Goal: Task Accomplishment & Management: Complete application form

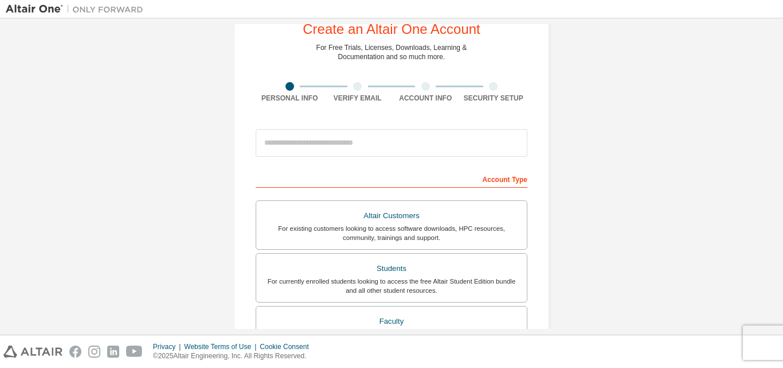
scroll to position [57, 0]
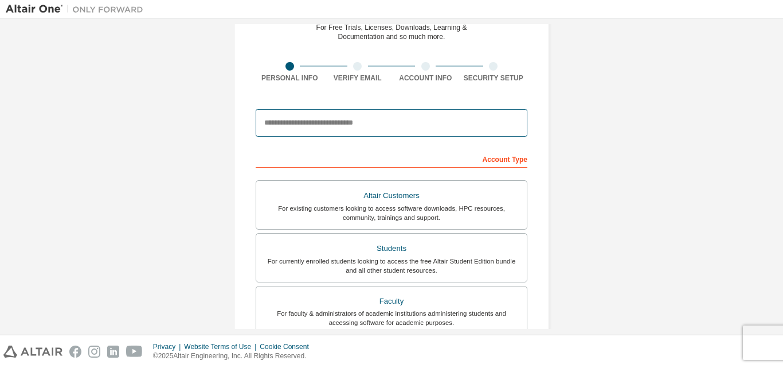
click at [368, 118] on input "email" at bounding box center [392, 123] width 272 height 28
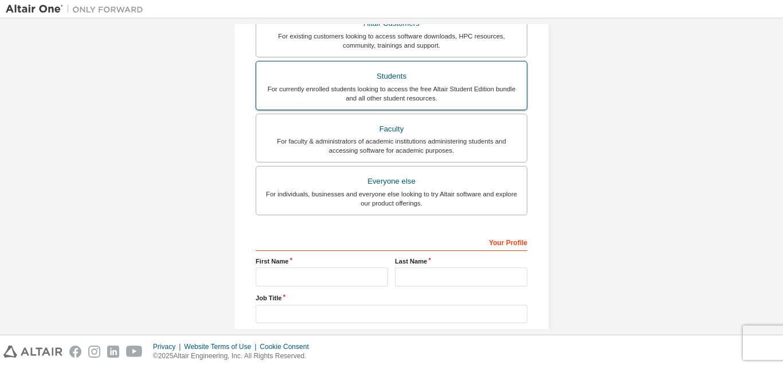
type input "**********"
click at [417, 81] on div "Students" at bounding box center [391, 76] width 257 height 16
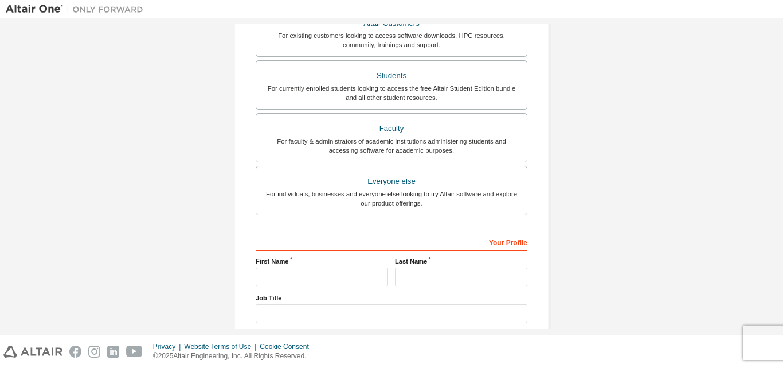
scroll to position [317, 0]
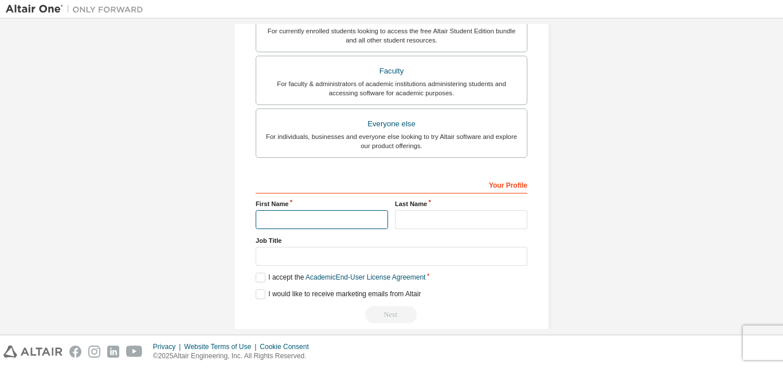
click at [302, 215] on input "text" at bounding box center [322, 219] width 132 height 19
type input "*****"
type input "**********"
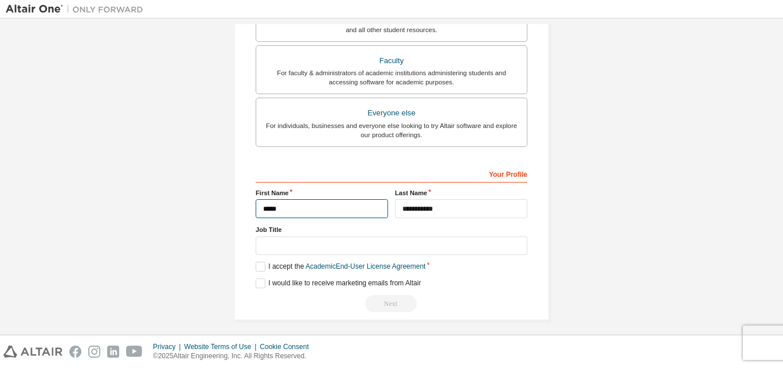
scroll to position [303, 0]
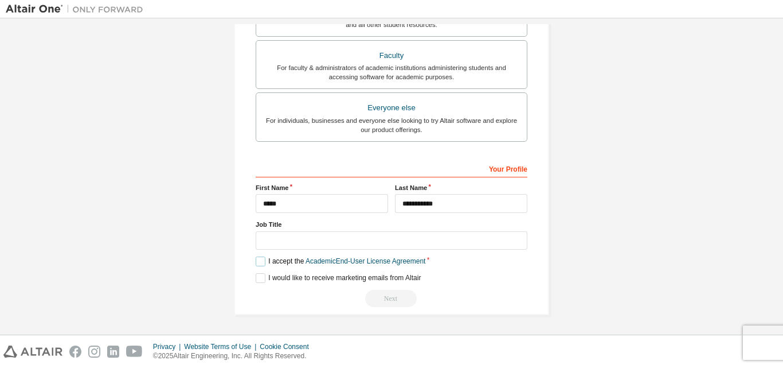
click at [260, 259] on label "I accept the Academic End-User License Agreement" at bounding box center [341, 261] width 170 height 10
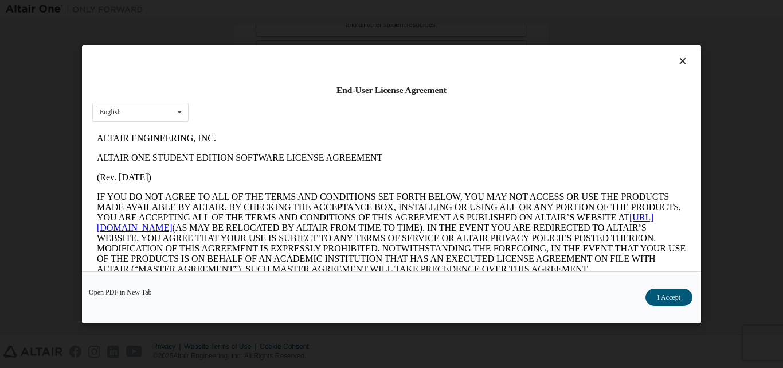
scroll to position [0, 0]
click at [668, 296] on button "I Accept" at bounding box center [669, 296] width 47 height 17
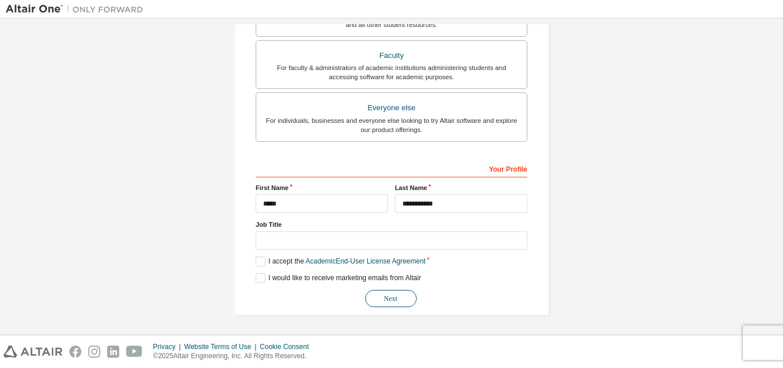
click at [397, 299] on button "Next" at bounding box center [391, 298] width 52 height 17
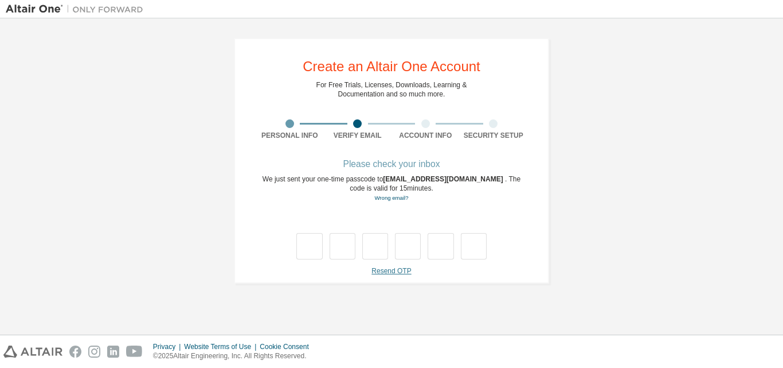
click at [389, 271] on link "Resend OTP" at bounding box center [392, 271] width 40 height 8
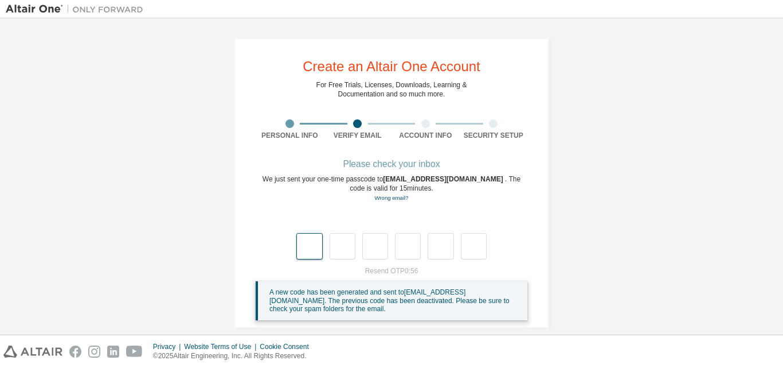
click at [317, 251] on input "text" at bounding box center [309, 246] width 26 height 26
type input "*"
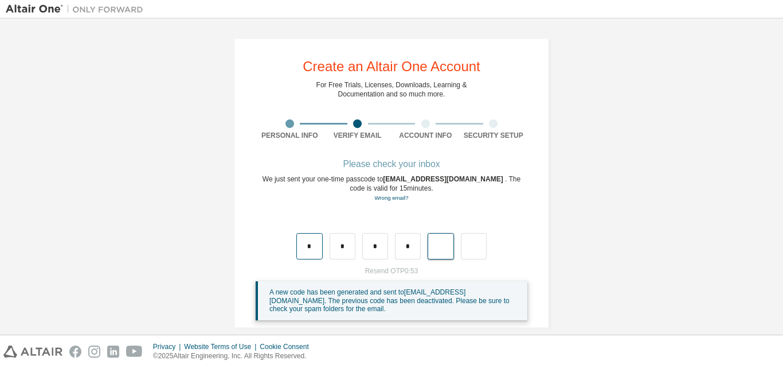
type input "*"
click at [302, 246] on input "text" at bounding box center [309, 246] width 26 height 26
type input "*"
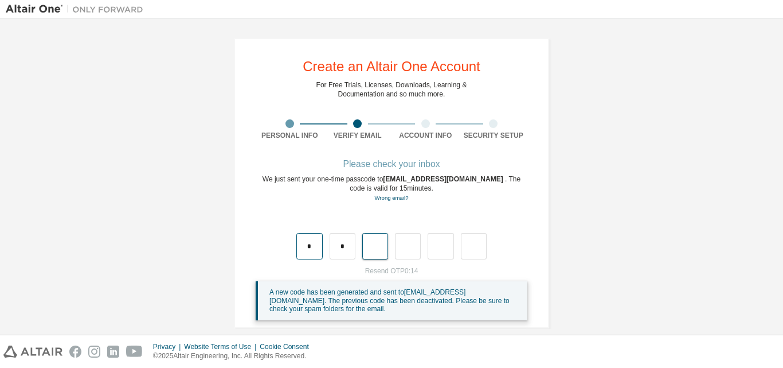
type input "*"
click at [298, 248] on input "text" at bounding box center [309, 246] width 26 height 26
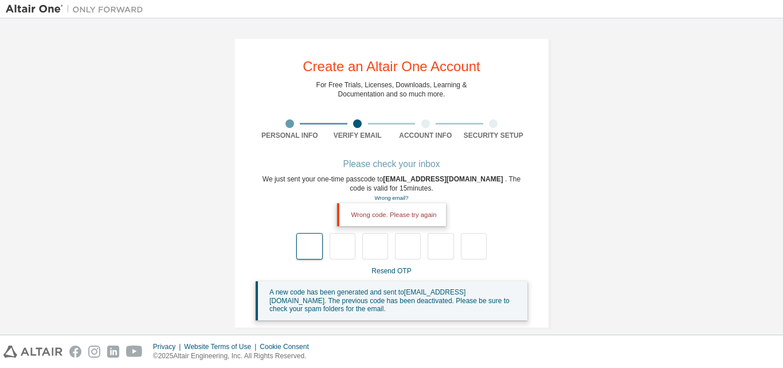
type input "*"
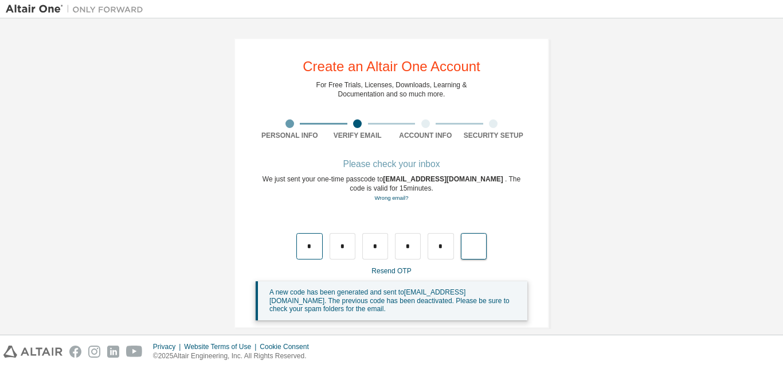
type input "*"
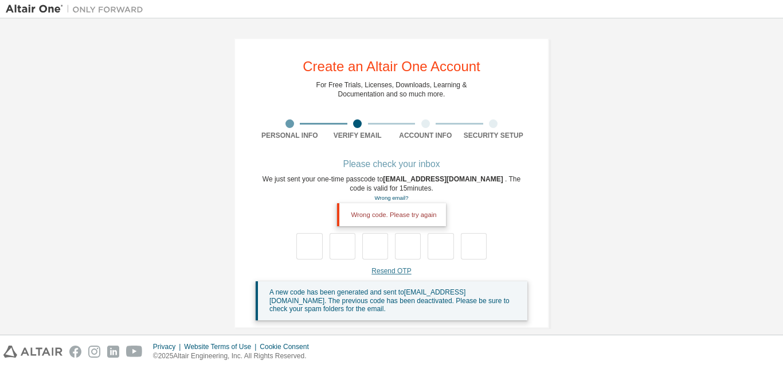
click at [381, 268] on link "Resend OTP" at bounding box center [392, 271] width 40 height 8
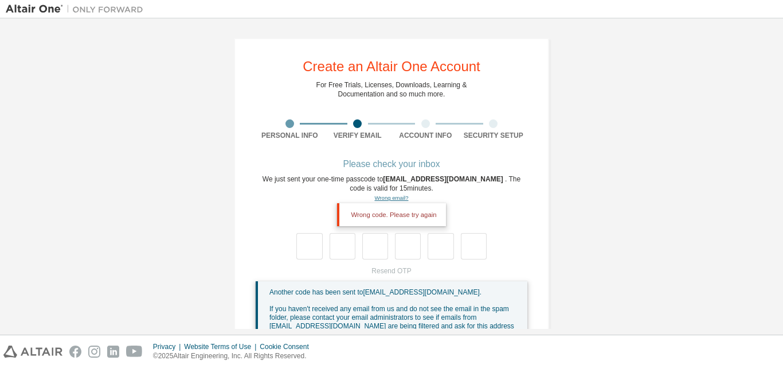
click at [385, 195] on link "Wrong email?" at bounding box center [391, 197] width 34 height 6
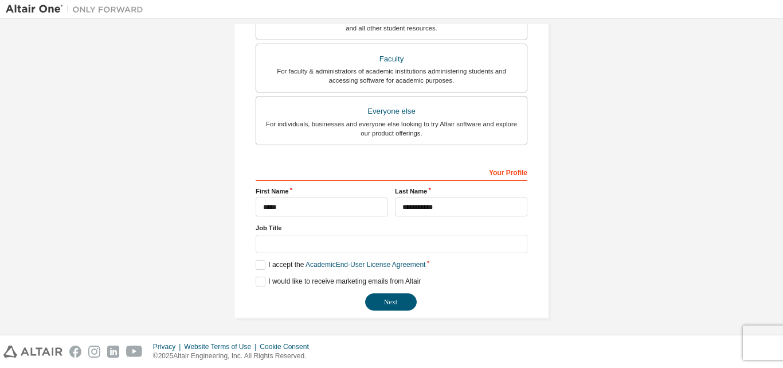
scroll to position [303, 0]
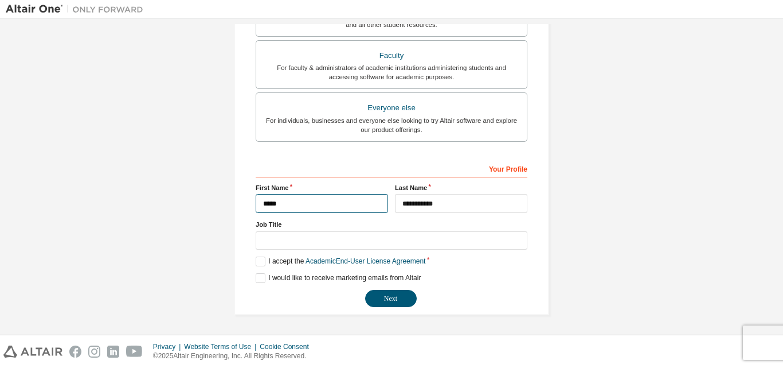
drag, startPoint x: 256, startPoint y: 203, endPoint x: 310, endPoint y: 209, distance: 54.3
click at [310, 209] on input "*****" at bounding box center [322, 203] width 132 height 19
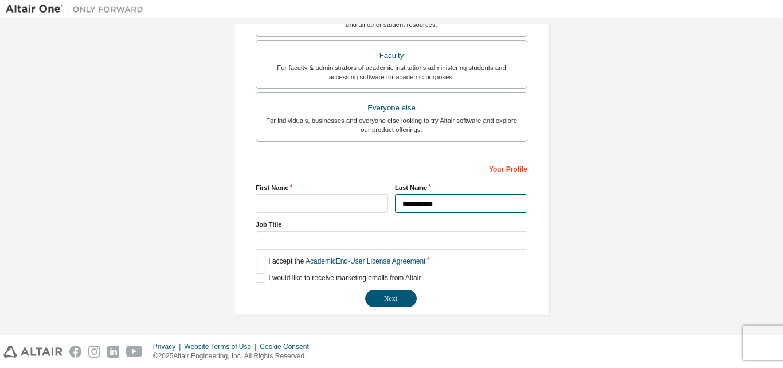
drag, startPoint x: 398, startPoint y: 204, endPoint x: 477, endPoint y: 201, distance: 79.2
click at [477, 201] on input "**********" at bounding box center [461, 203] width 132 height 19
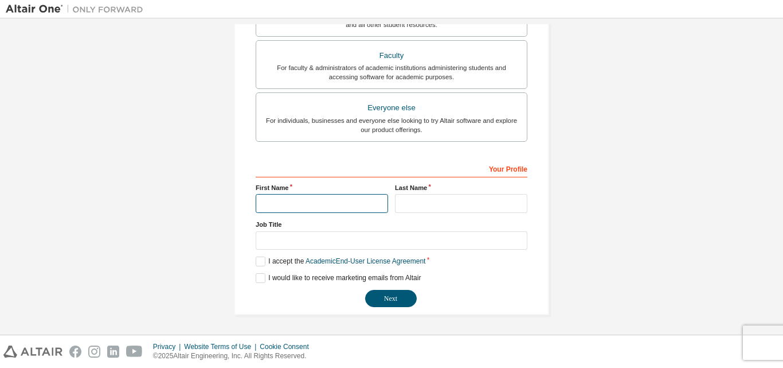
click at [259, 201] on input "text" at bounding box center [322, 203] width 132 height 19
type input "********"
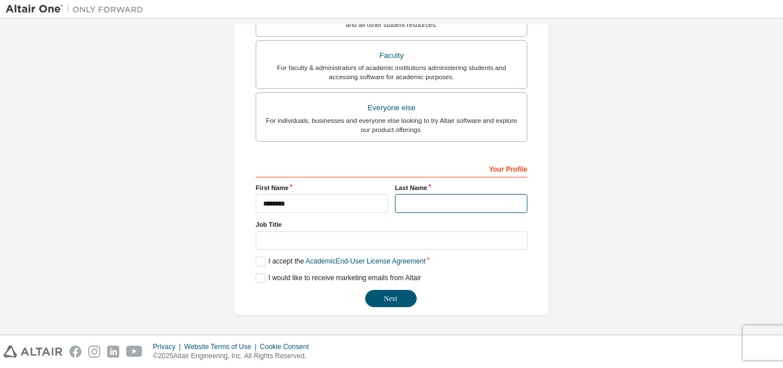
click at [426, 200] on input "text" at bounding box center [461, 203] width 132 height 19
type input "*********"
click at [384, 300] on button "Next" at bounding box center [391, 298] width 52 height 17
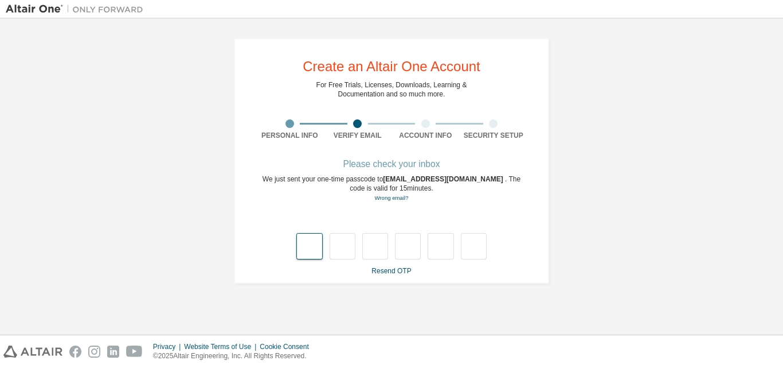
type input "*"
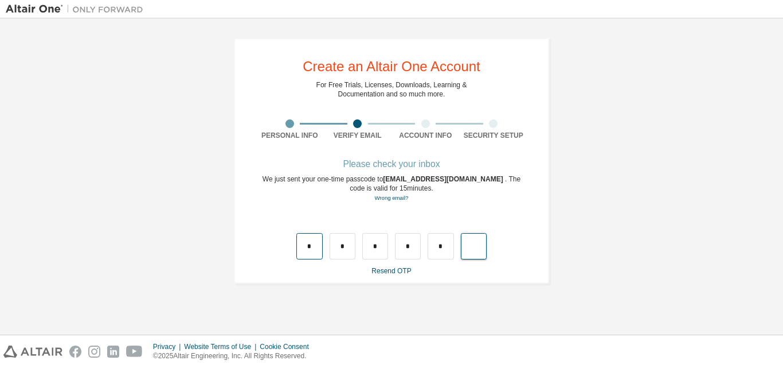
type input "*"
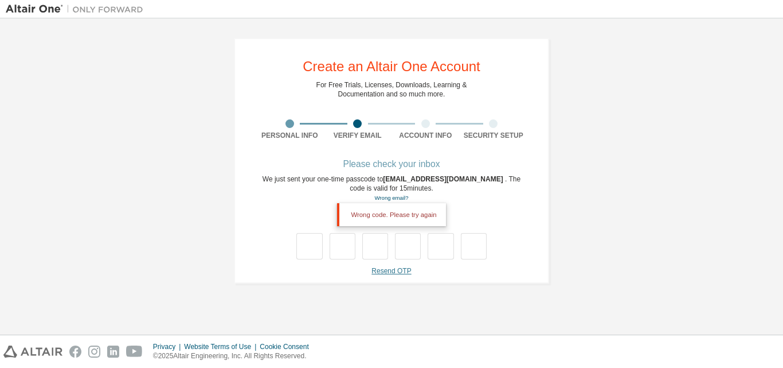
click at [377, 268] on link "Resend OTP" at bounding box center [392, 271] width 40 height 8
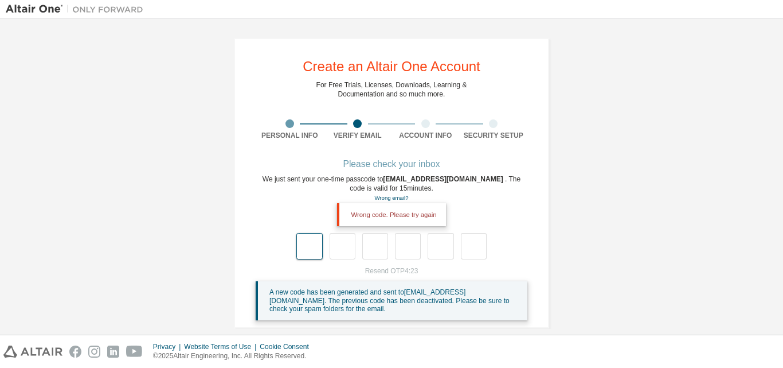
click at [299, 248] on input "text" at bounding box center [309, 246] width 26 height 26
type input "*"
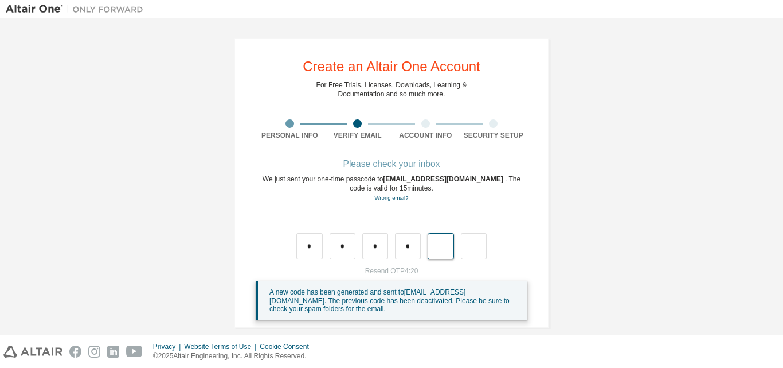
type input "*"
click at [309, 253] on input "text" at bounding box center [309, 246] width 26 height 26
type input "*"
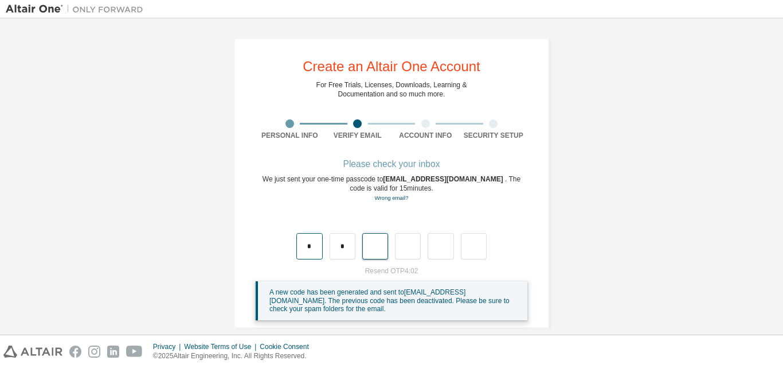
type input "*"
